Goal: Information Seeking & Learning: Learn about a topic

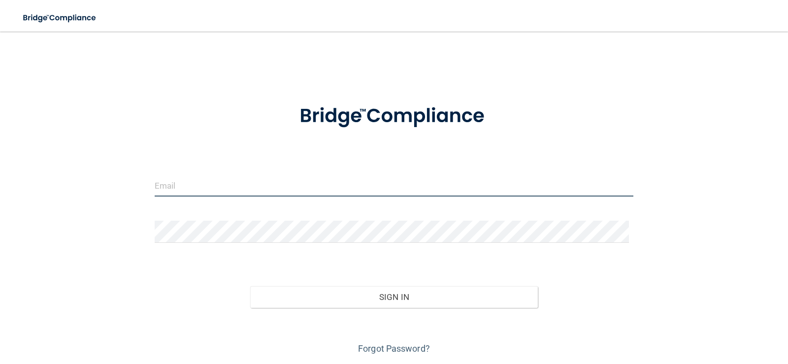
click at [187, 182] on input "email" at bounding box center [394, 185] width 479 height 22
type input "[EMAIL_ADDRESS][DOMAIN_NAME]"
click at [250, 286] on button "Sign In" at bounding box center [394, 297] width 288 height 22
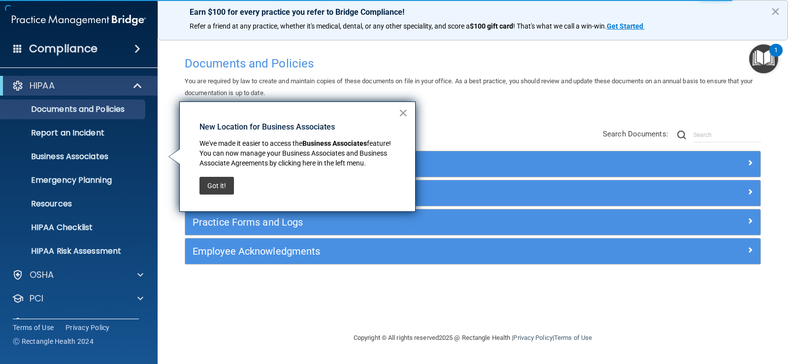
click at [404, 111] on button "×" at bounding box center [402, 113] width 9 height 16
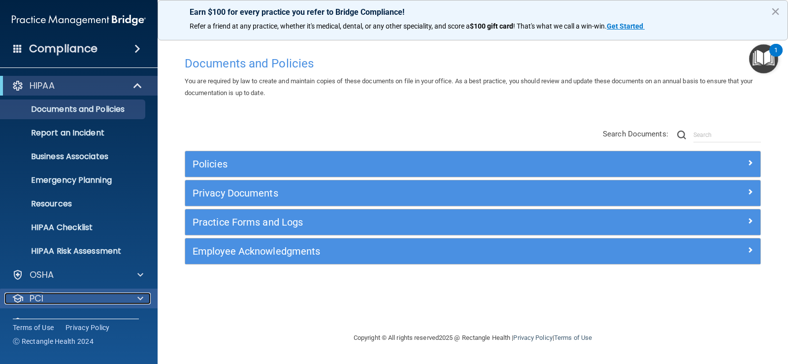
click at [135, 302] on div at bounding box center [139, 299] width 25 height 12
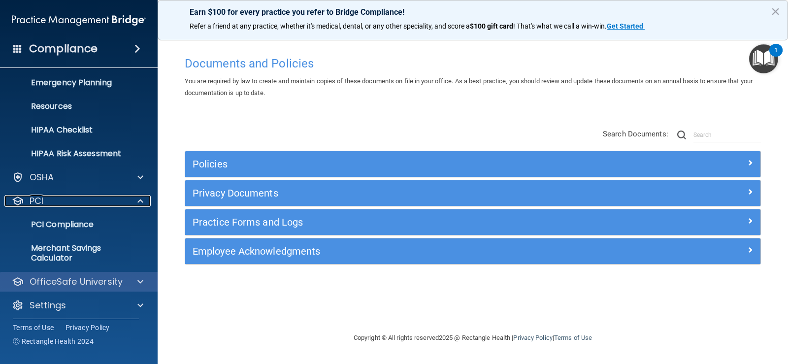
scroll to position [102, 0]
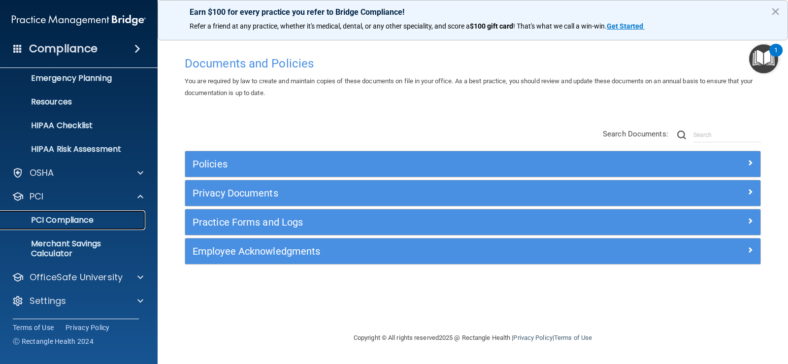
click at [83, 217] on p "PCI Compliance" at bounding box center [73, 220] width 134 height 10
click at [65, 217] on p "PCI Compliance" at bounding box center [73, 220] width 134 height 10
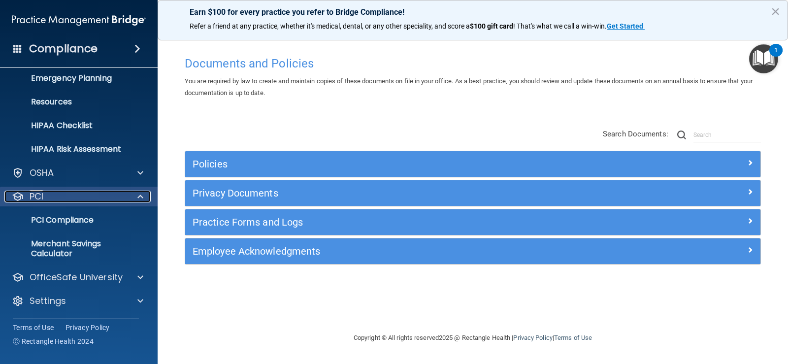
click at [43, 195] on p "PCI" at bounding box center [37, 197] width 14 height 12
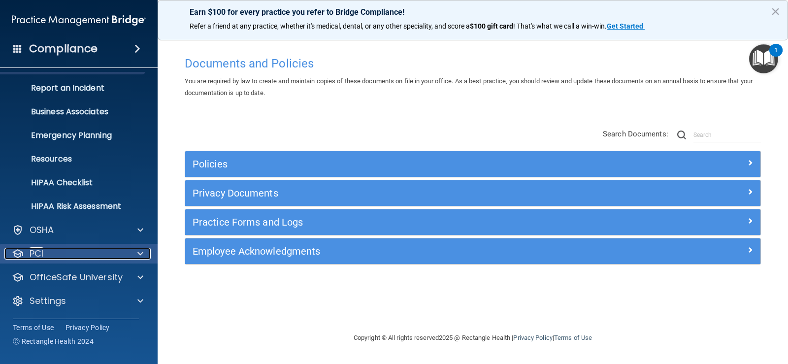
scroll to position [45, 0]
click at [46, 250] on div "PCI" at bounding box center [65, 254] width 122 height 12
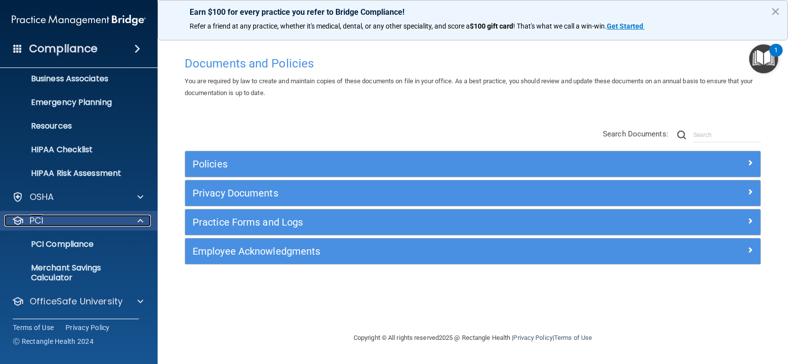
scroll to position [102, 0]
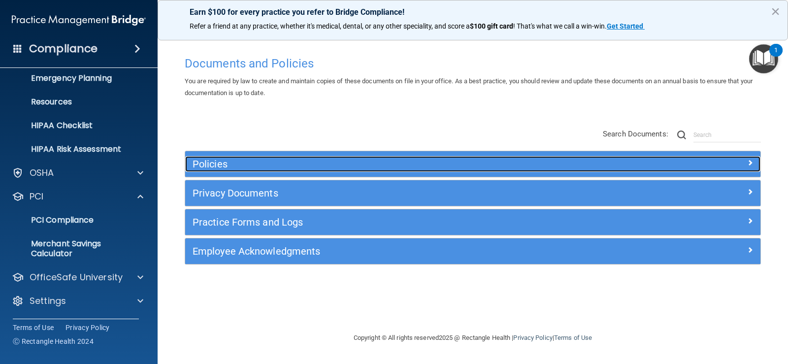
click at [750, 159] on span at bounding box center [750, 163] width 6 height 12
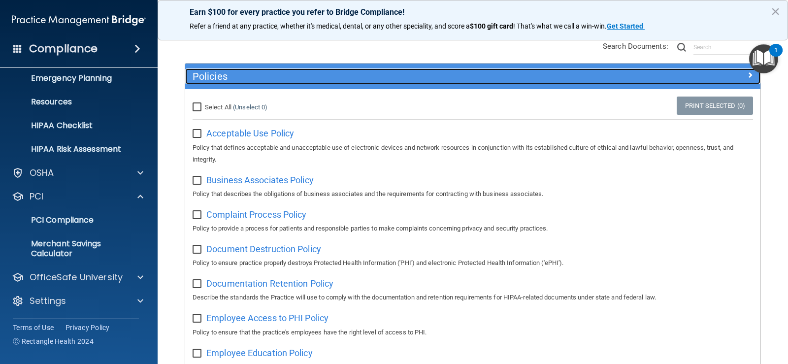
scroll to position [0, 0]
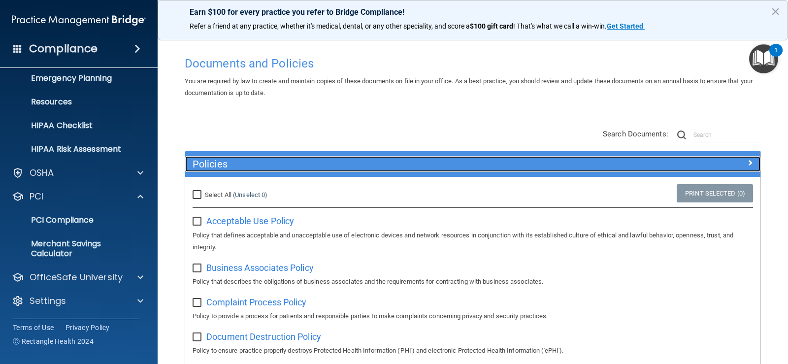
click at [747, 161] on span at bounding box center [750, 163] width 6 height 12
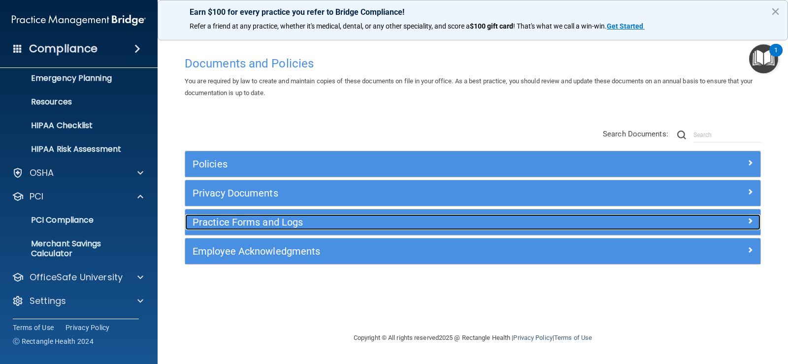
click at [747, 221] on span at bounding box center [750, 221] width 6 height 12
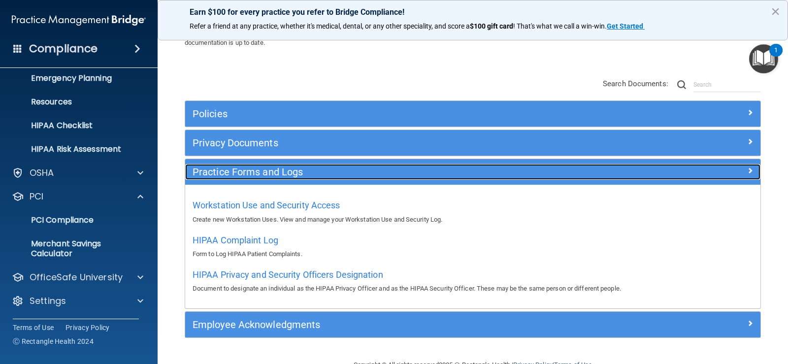
scroll to position [75, 0]
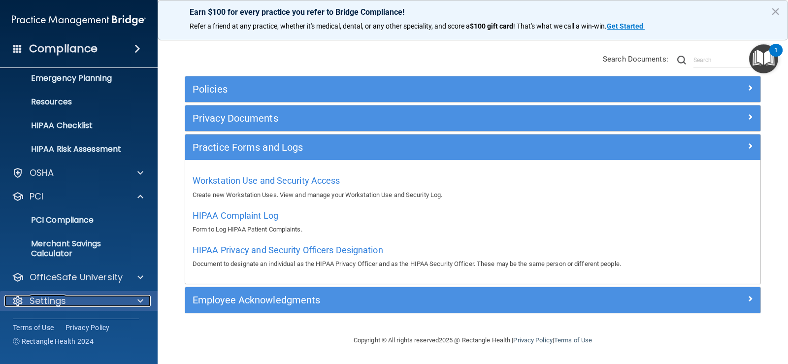
click at [140, 300] on span at bounding box center [140, 301] width 6 height 12
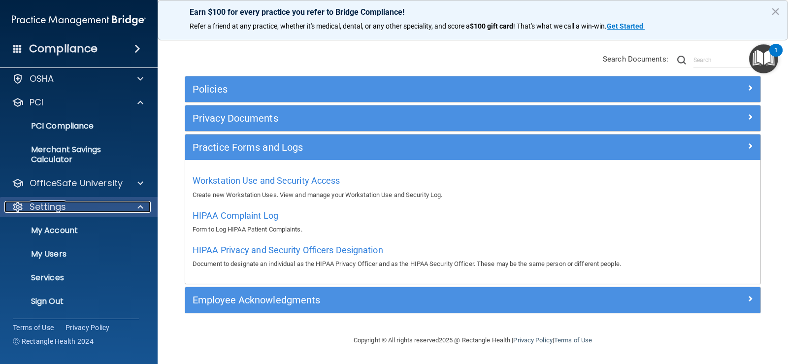
scroll to position [197, 0]
click at [72, 231] on p "My Account" at bounding box center [73, 230] width 134 height 10
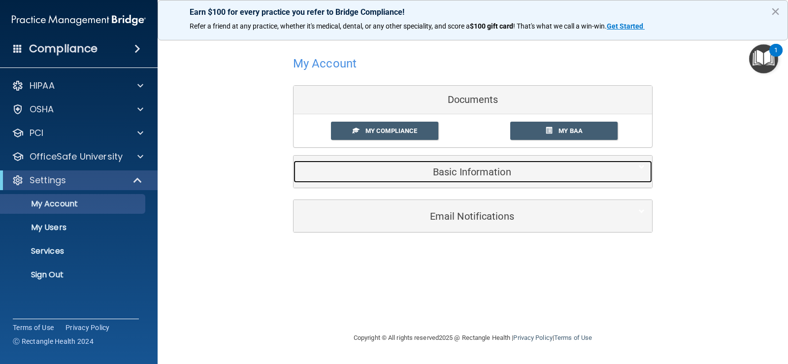
click at [467, 170] on h5 "Basic Information" at bounding box center [458, 171] width 314 height 11
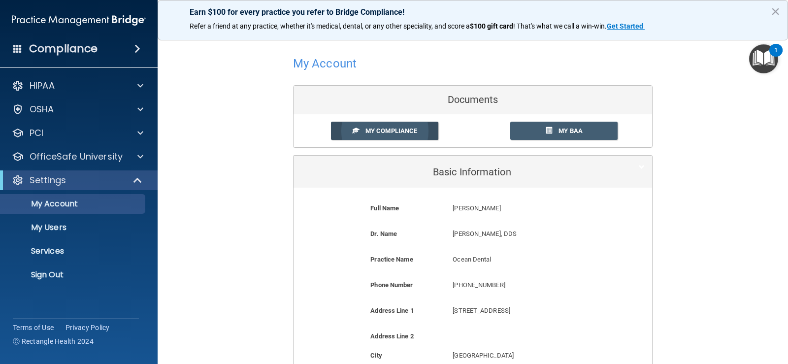
click at [386, 131] on span "My Compliance" at bounding box center [391, 130] width 52 height 7
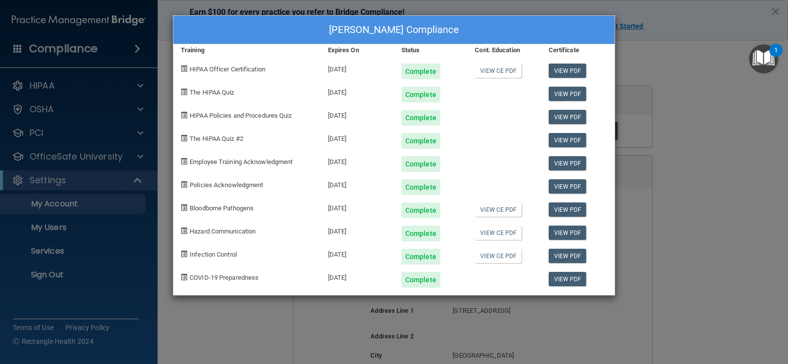
click at [117, 241] on div "[PERSON_NAME] Compliance Training Expires On Status Cont. Education Certificate…" at bounding box center [394, 182] width 788 height 364
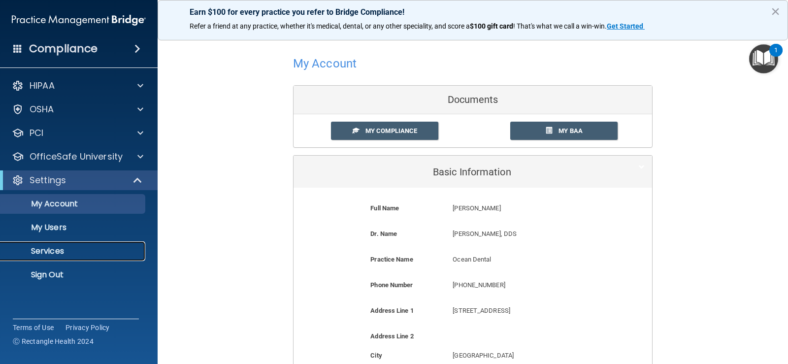
click at [54, 249] on p "Services" at bounding box center [73, 251] width 134 height 10
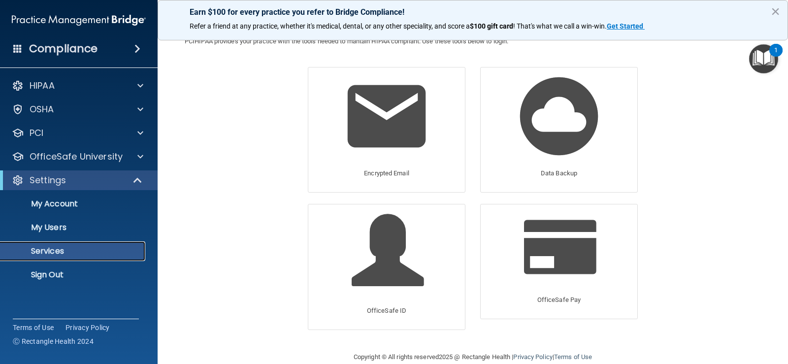
scroll to position [47, 0]
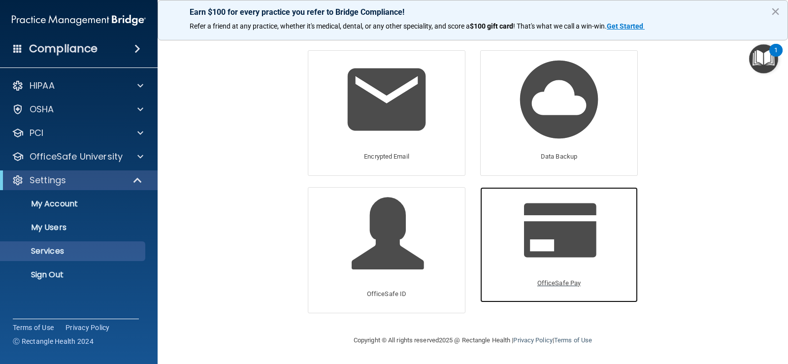
click at [554, 240] on span at bounding box center [571, 229] width 94 height 63
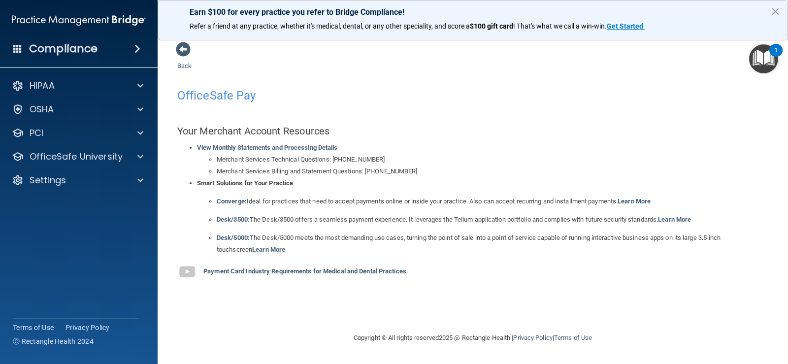
click at [185, 271] on img at bounding box center [187, 272] width 20 height 20
click at [142, 129] on span at bounding box center [140, 133] width 6 height 12
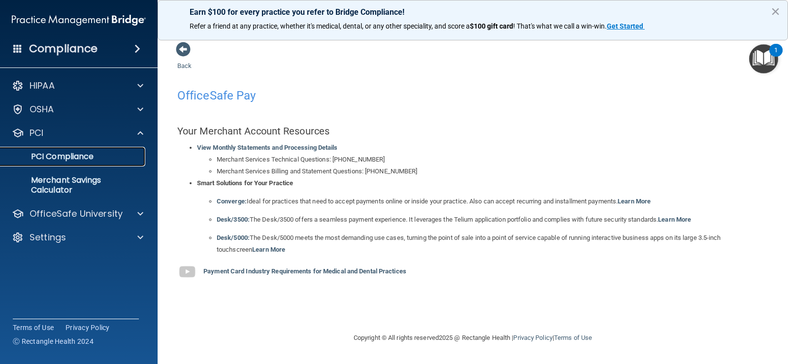
click at [65, 153] on p "PCI Compliance" at bounding box center [73, 157] width 134 height 10
click at [52, 49] on h4 "Compliance" at bounding box center [63, 49] width 68 height 14
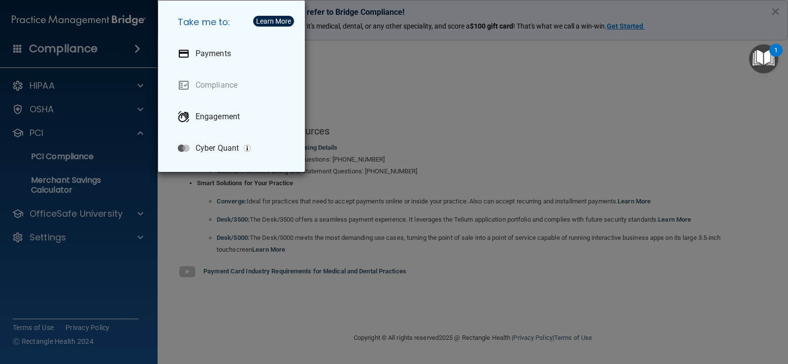
click at [442, 116] on div "Take me to: Payments Compliance Engagement Cyber Quant" at bounding box center [394, 182] width 788 height 364
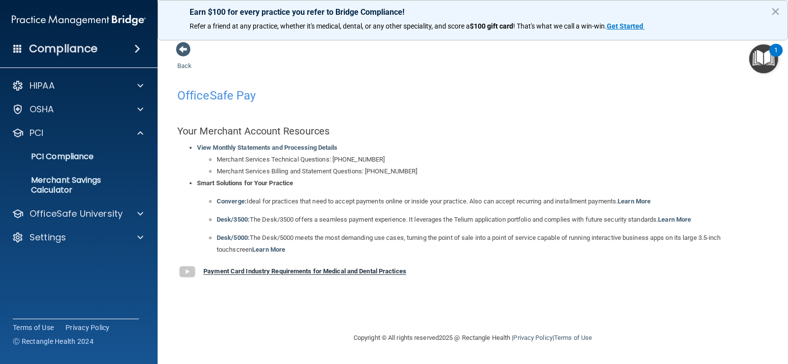
click at [292, 270] on strong "Payment Card Industry Requirements for Medical and Dental Practices" at bounding box center [304, 271] width 203 height 7
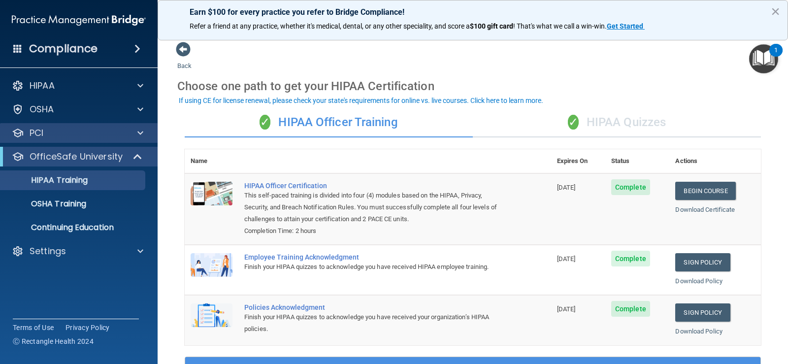
click at [132, 127] on div "PCI" at bounding box center [79, 133] width 158 height 20
click at [139, 129] on span at bounding box center [140, 133] width 6 height 12
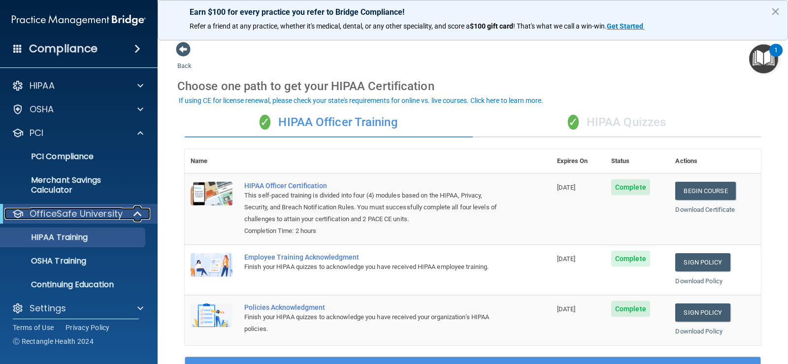
click at [137, 212] on span at bounding box center [138, 214] width 8 height 12
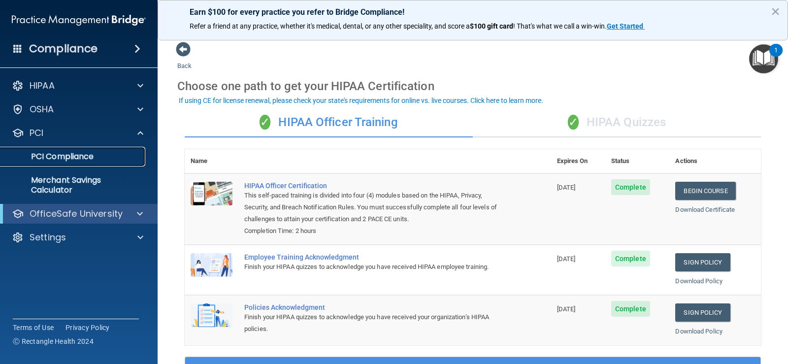
click at [86, 156] on p "PCI Compliance" at bounding box center [73, 157] width 134 height 10
click at [138, 51] on span at bounding box center [137, 49] width 6 height 12
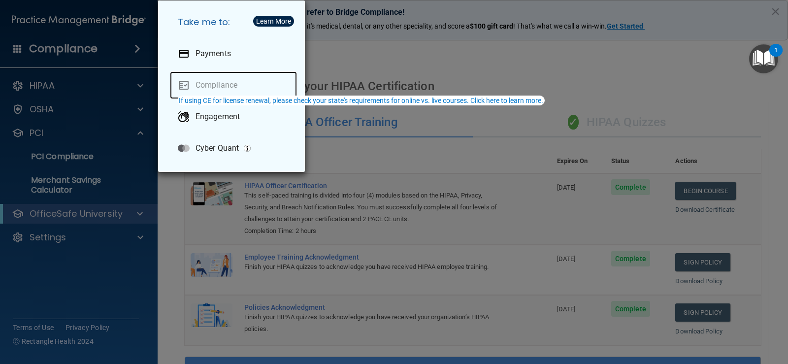
click at [183, 87] on link "Compliance" at bounding box center [233, 85] width 127 height 28
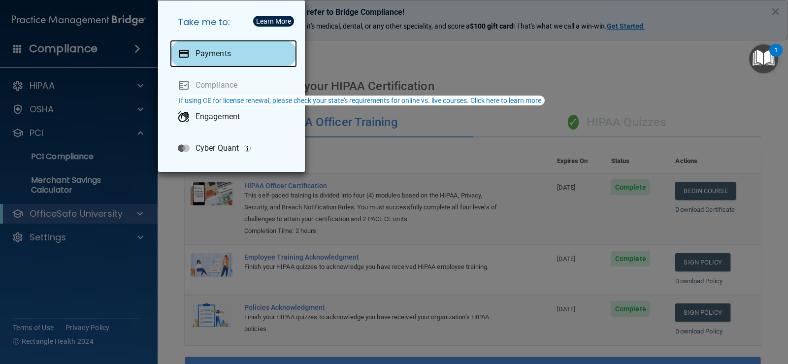
click at [198, 58] on p "Payments" at bounding box center [213, 54] width 35 height 10
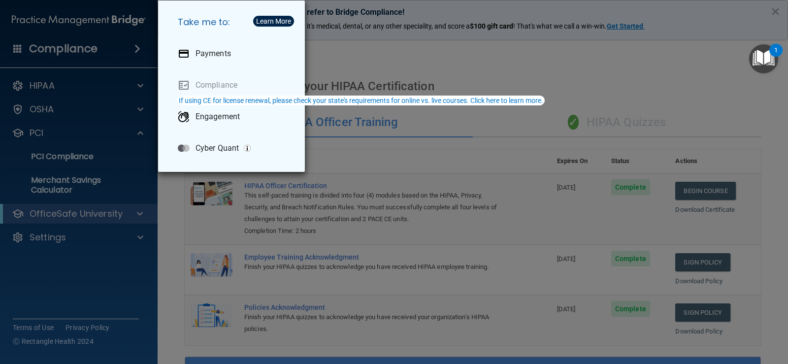
click at [78, 59] on div "Take me to: Payments Compliance Engagement Cyber Quant" at bounding box center [394, 182] width 788 height 364
